Goal: Find specific page/section: Find specific page/section

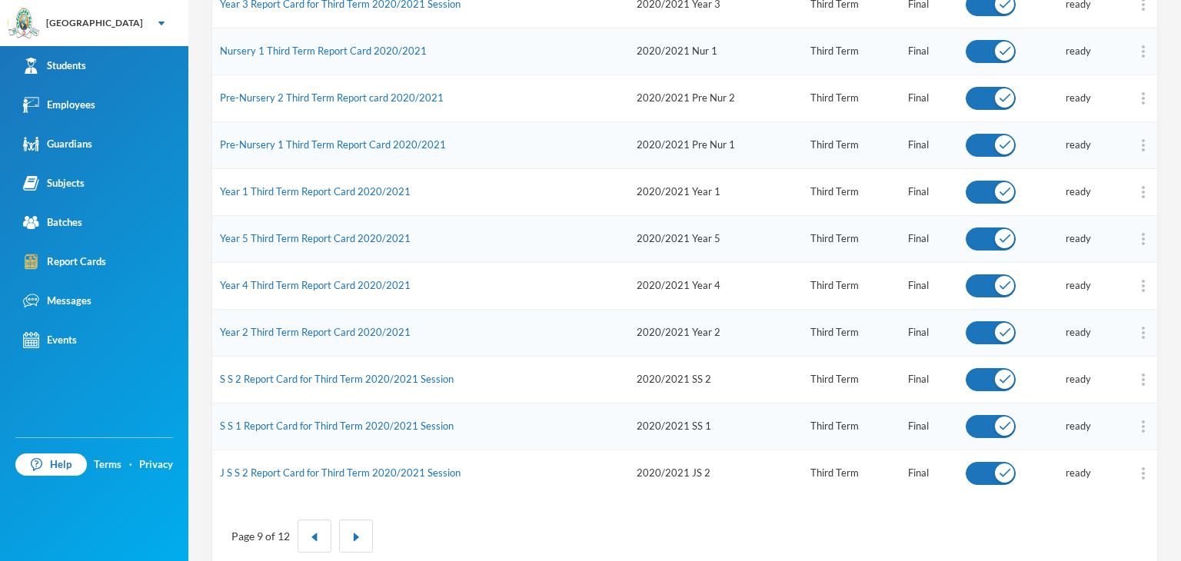
scroll to position [726, 0]
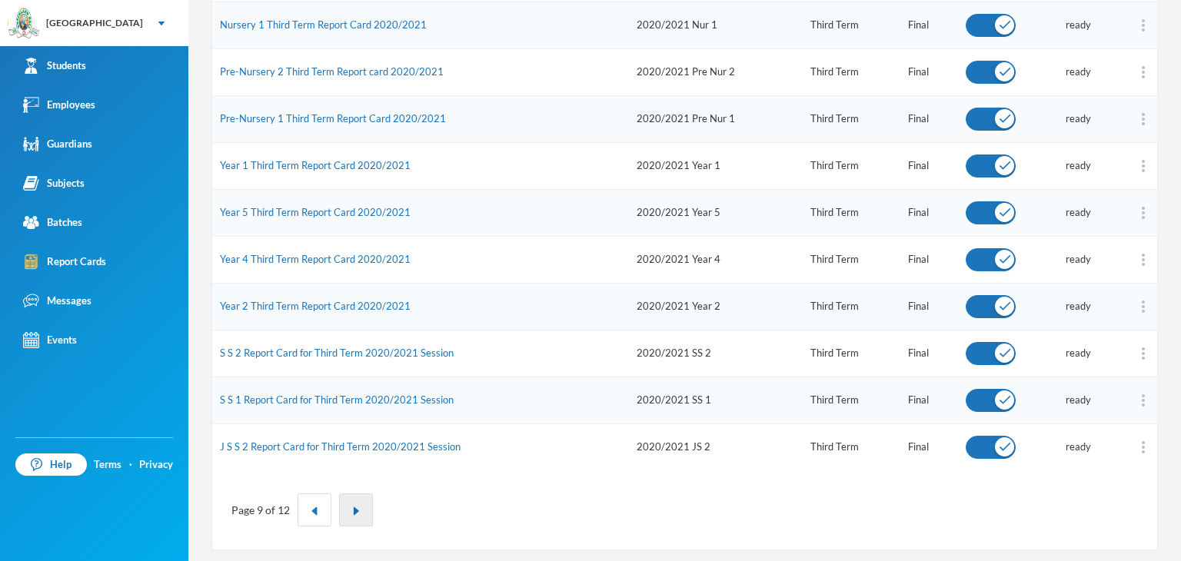
click at [356, 509] on img "button" at bounding box center [355, 511] width 9 height 9
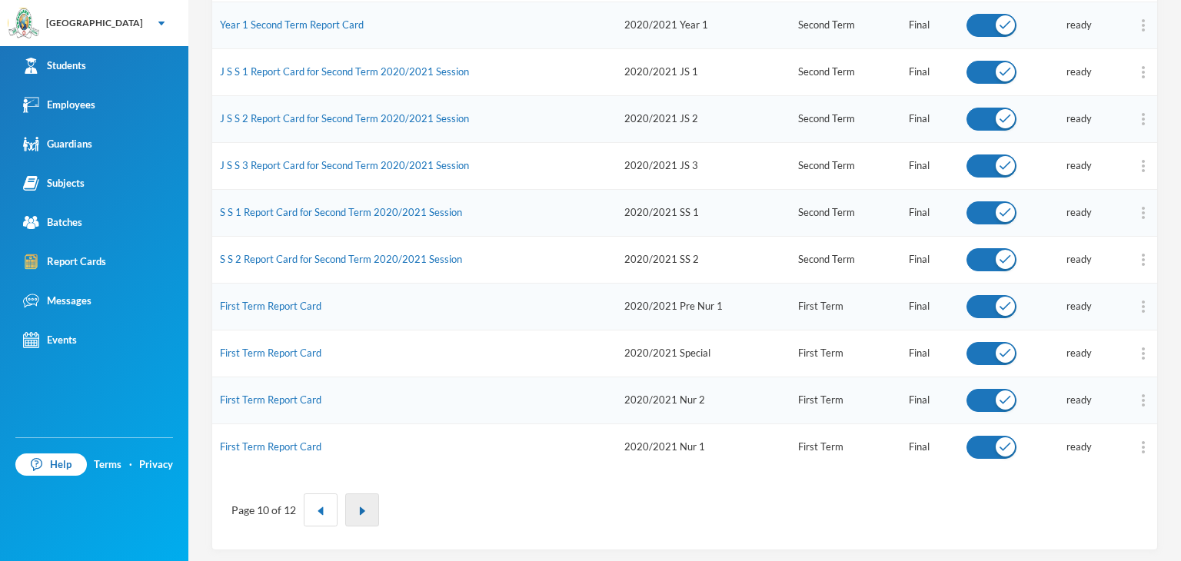
click at [366, 516] on button "button" at bounding box center [362, 510] width 34 height 33
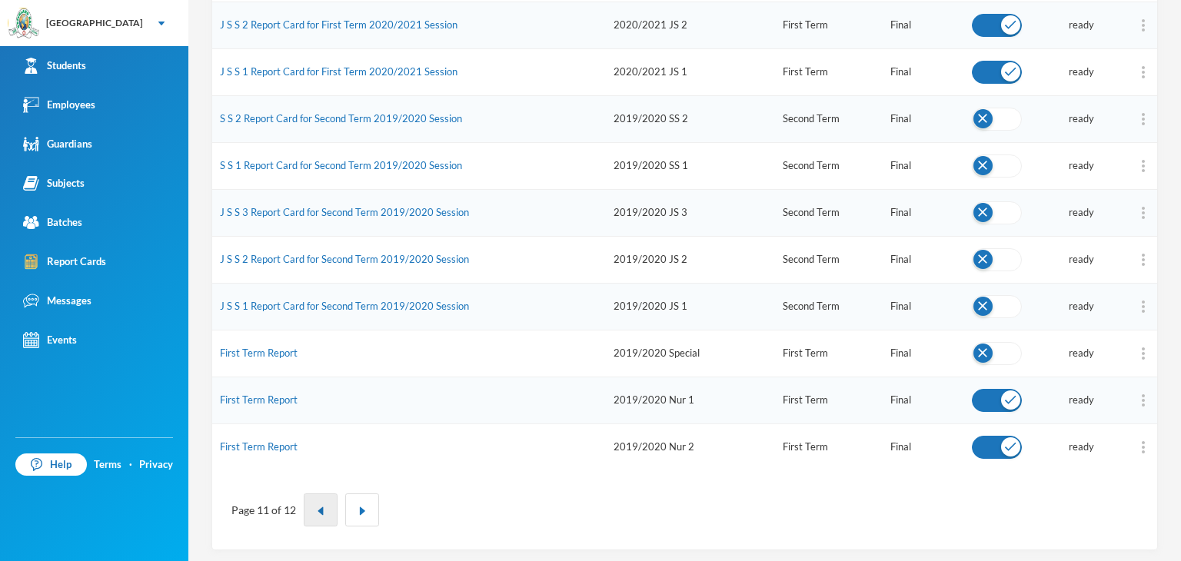
click at [328, 497] on button "button" at bounding box center [321, 510] width 34 height 33
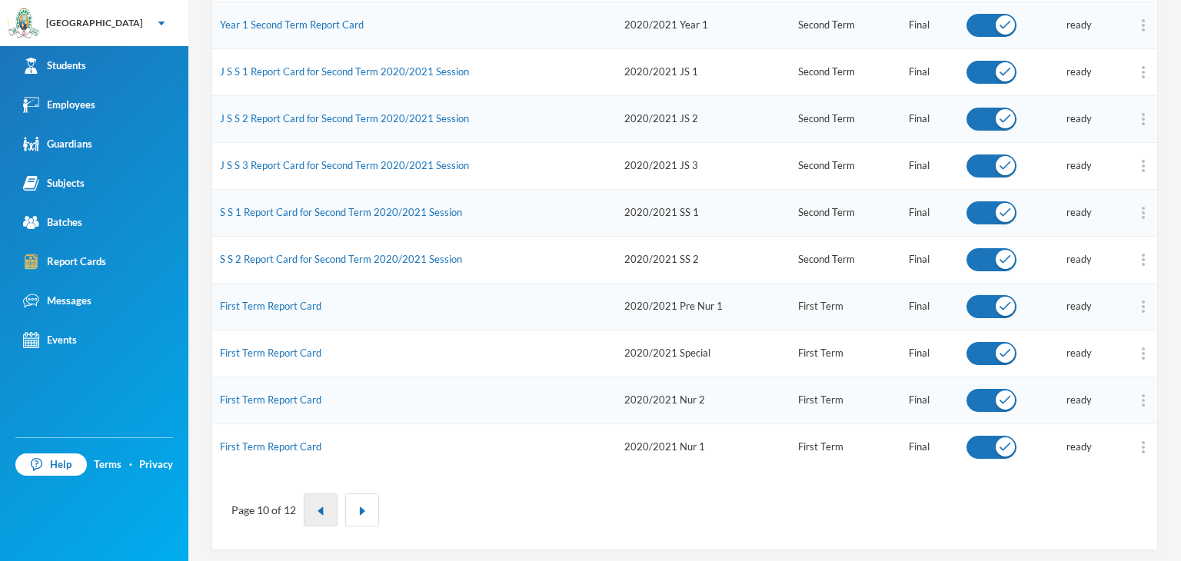
click at [312, 501] on button "button" at bounding box center [321, 510] width 34 height 33
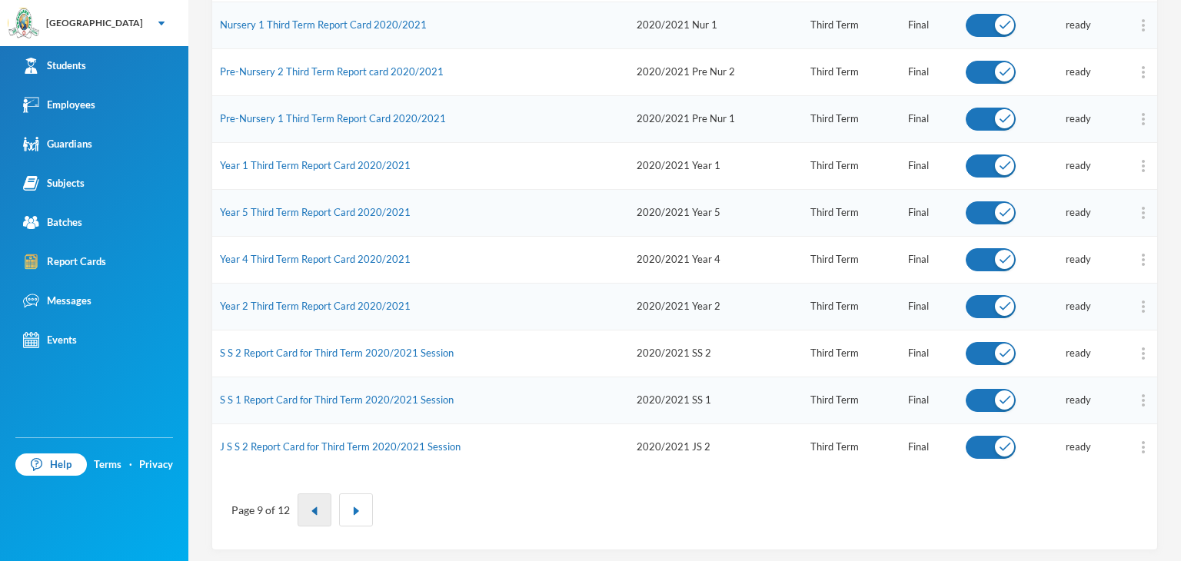
click at [311, 511] on button "button" at bounding box center [315, 510] width 34 height 33
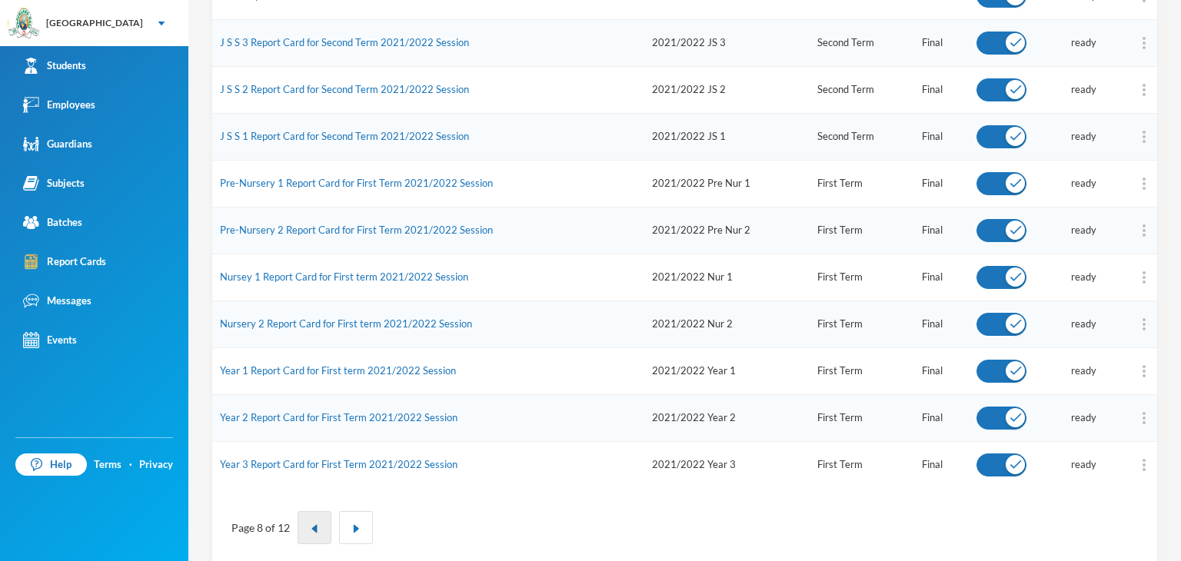
scroll to position [703, 0]
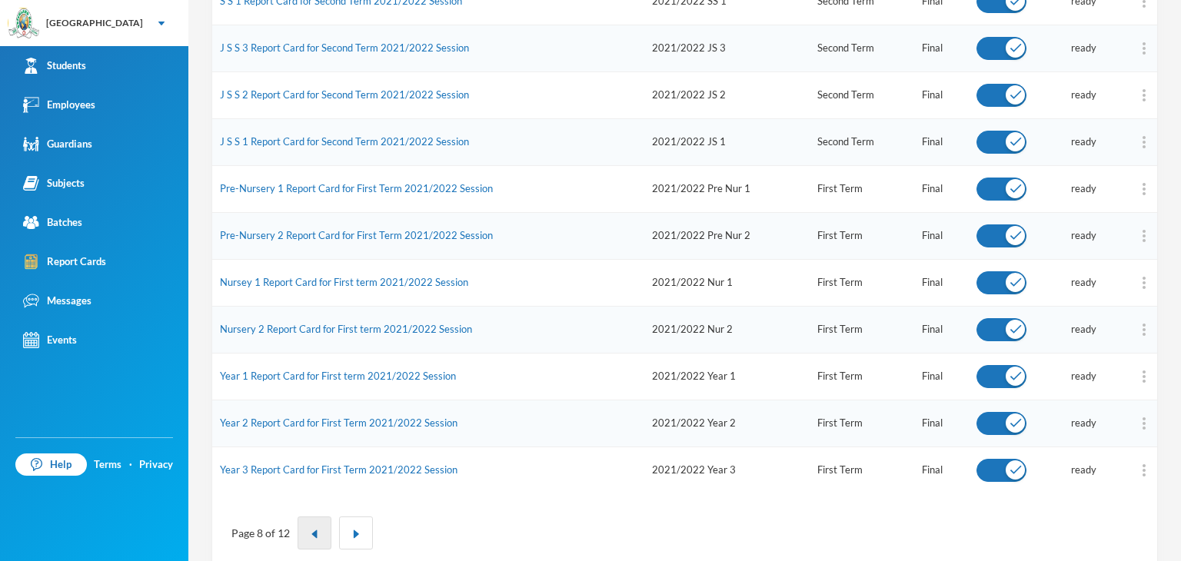
click at [311, 540] on button "button" at bounding box center [315, 533] width 34 height 33
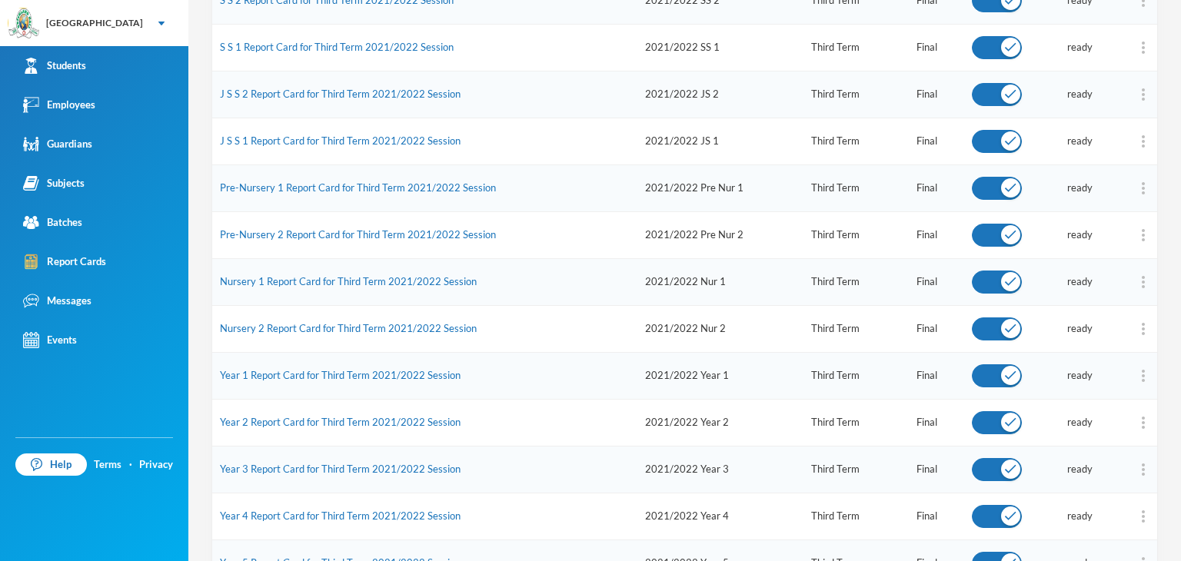
scroll to position [689, 0]
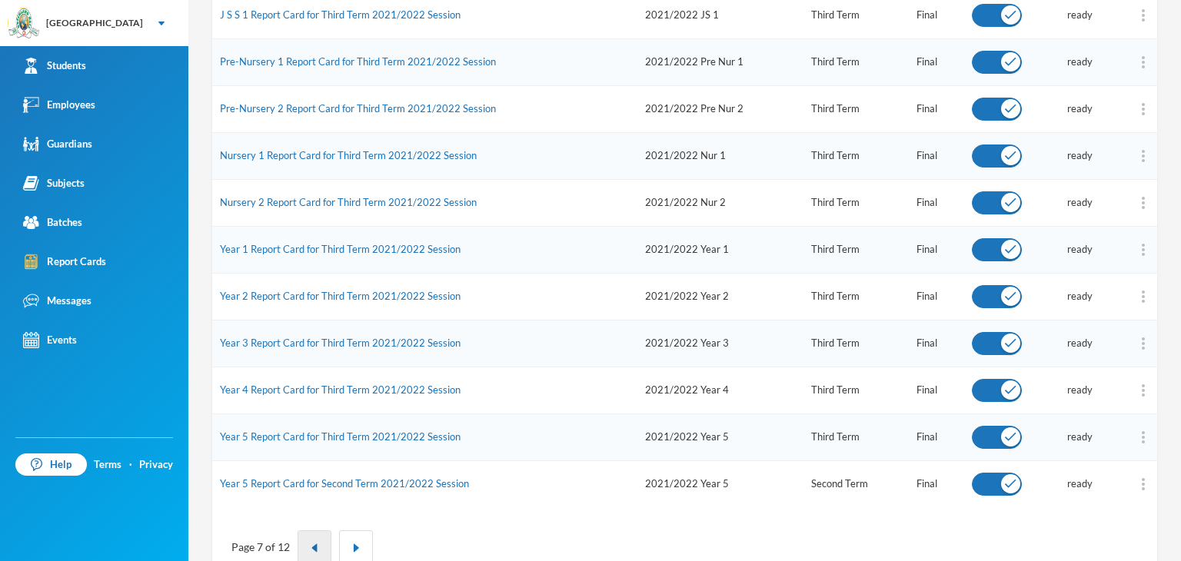
click at [311, 544] on img "button" at bounding box center [314, 548] width 9 height 9
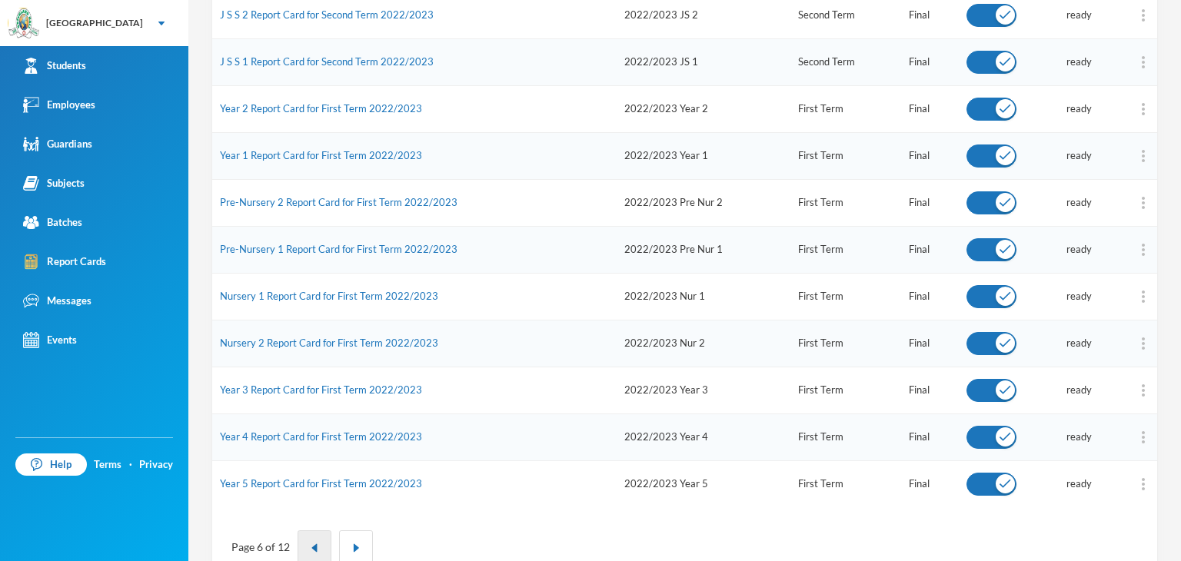
click at [313, 544] on img "button" at bounding box center [314, 548] width 9 height 9
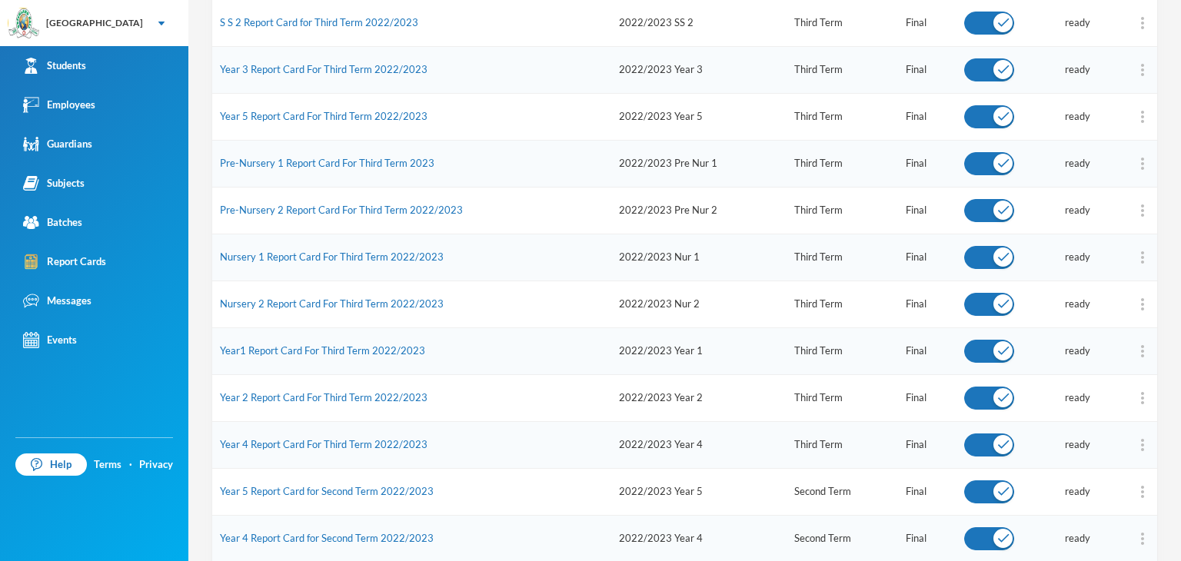
scroll to position [726, 0]
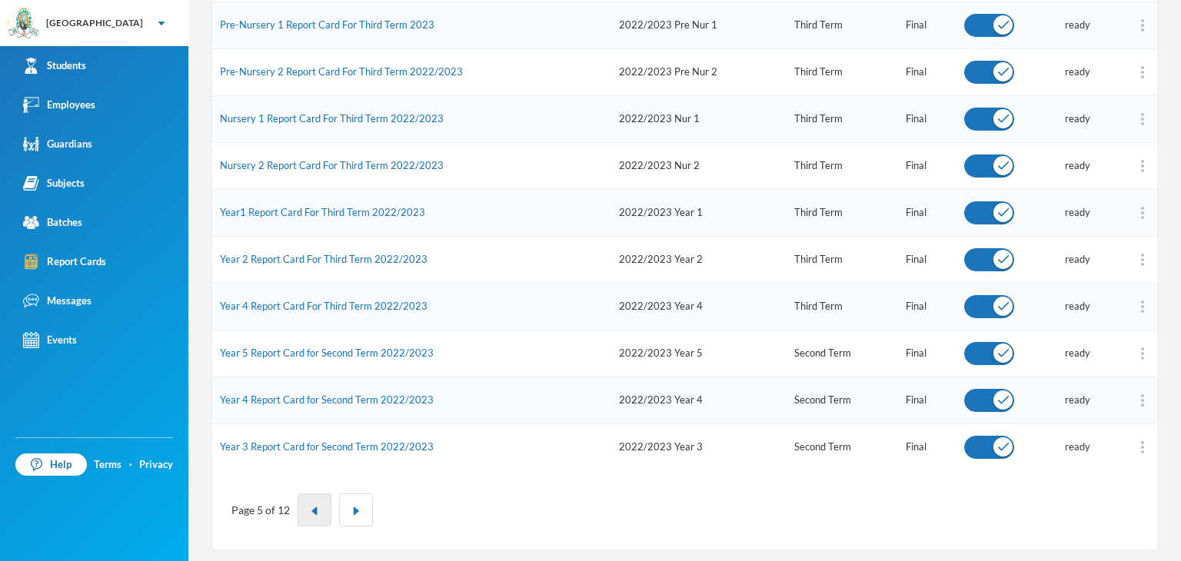
click at [316, 507] on img "button" at bounding box center [314, 511] width 9 height 9
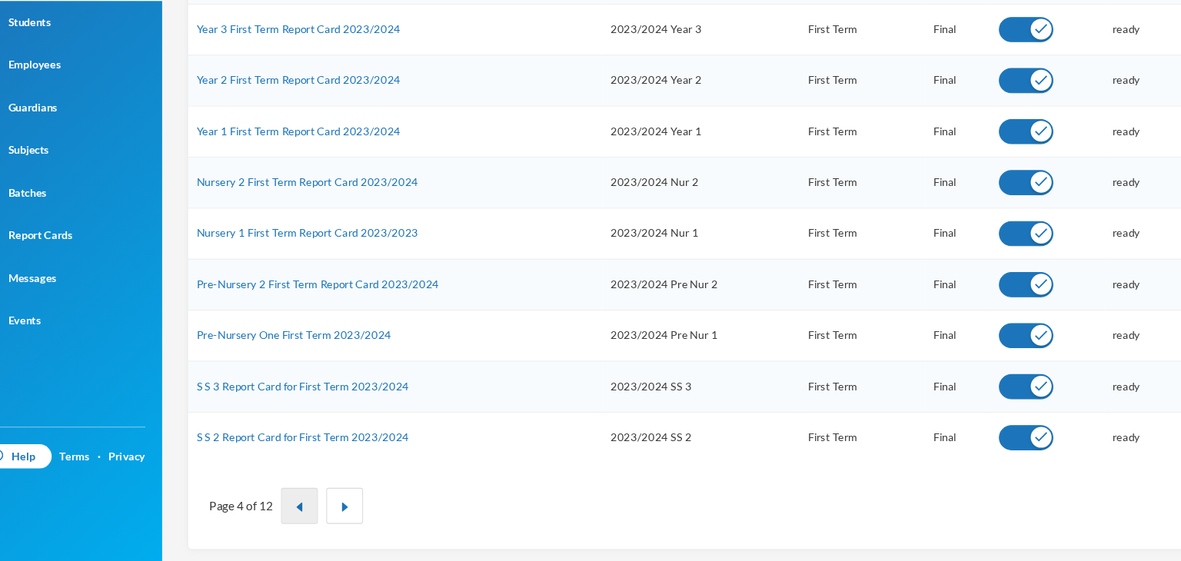
click at [311, 507] on img "button" at bounding box center [314, 511] width 9 height 9
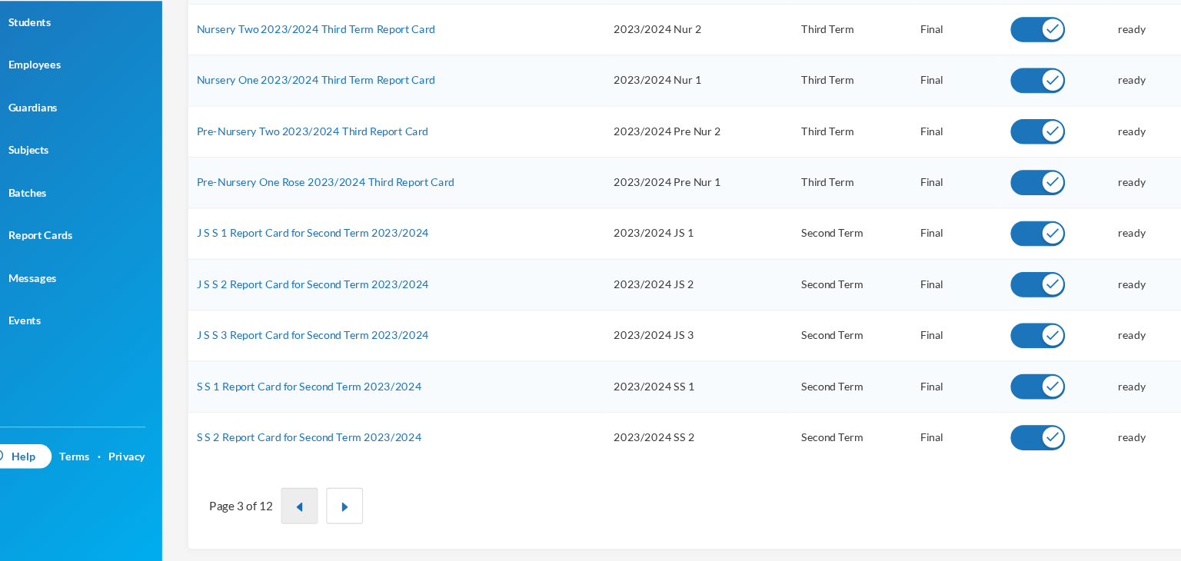
click at [317, 510] on img "button" at bounding box center [314, 511] width 9 height 9
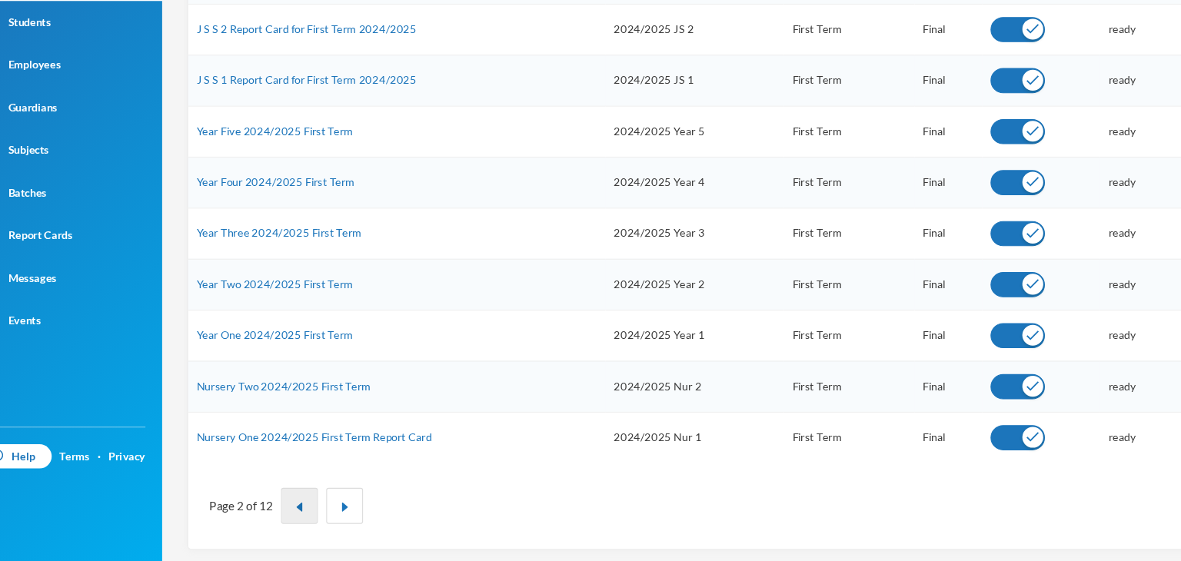
click at [317, 498] on button "button" at bounding box center [315, 510] width 34 height 33
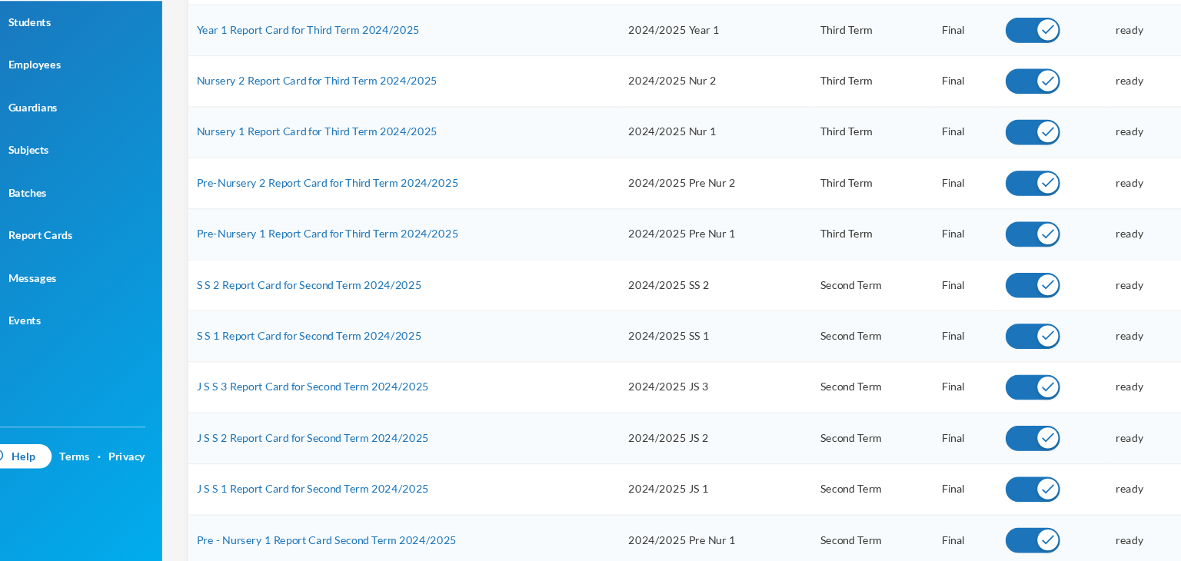
scroll to position [514, 0]
